Goal: Information Seeking & Learning: Find specific fact

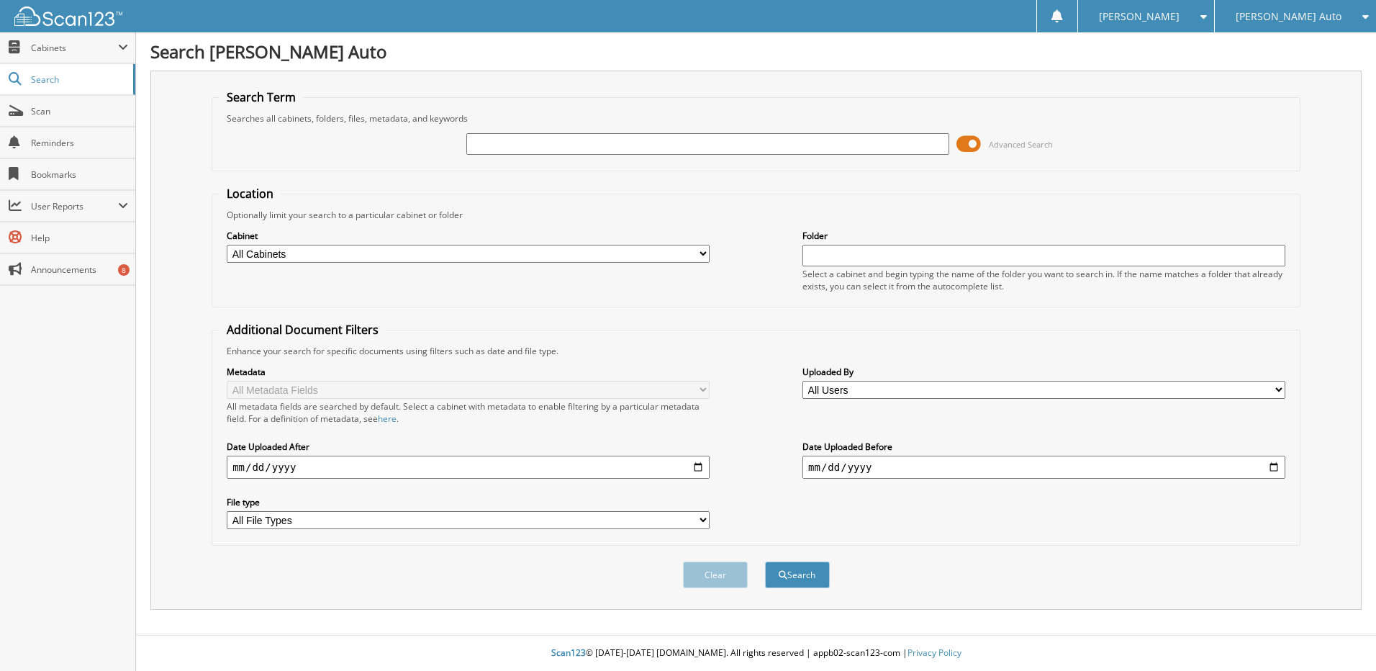
click at [585, 146] on input "text" at bounding box center [707, 144] width 483 height 22
type input "1P2303"
click at [765, 561] on button "Search" at bounding box center [797, 574] width 65 height 27
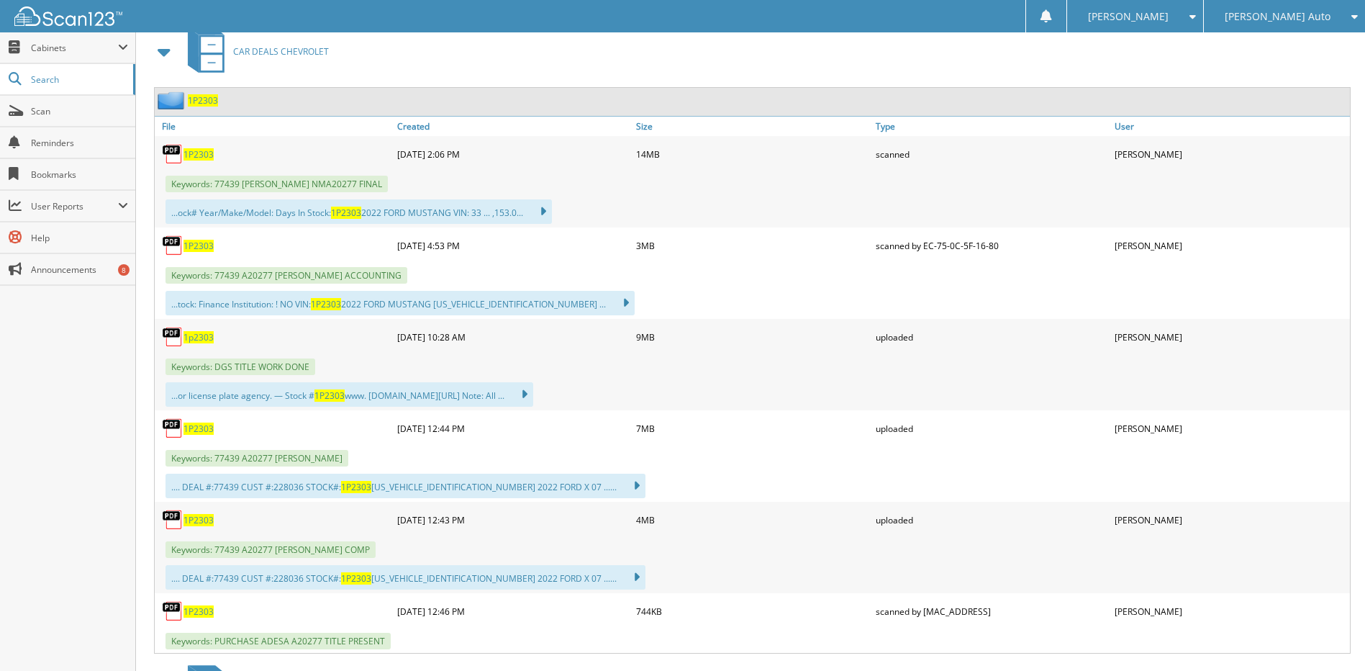
scroll to position [648, 0]
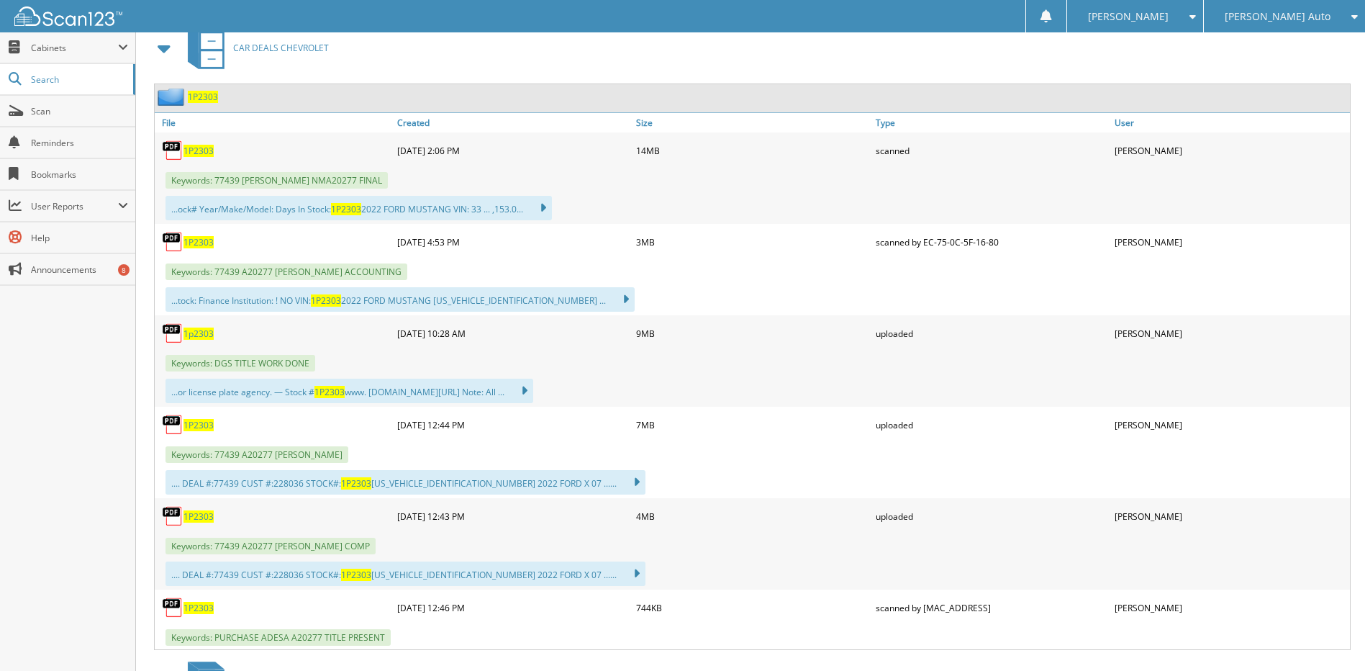
click at [201, 237] on span "1P2303" at bounding box center [199, 242] width 30 height 12
click at [62, 113] on span "Scan" at bounding box center [79, 111] width 97 height 12
